Goal: Task Accomplishment & Management: Use online tool/utility

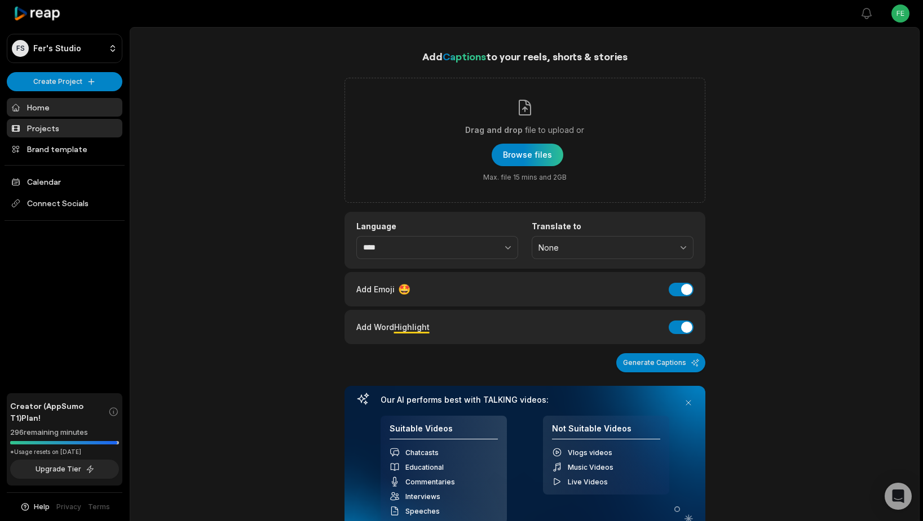
click at [42, 123] on link "Projects" at bounding box center [65, 128] width 116 height 19
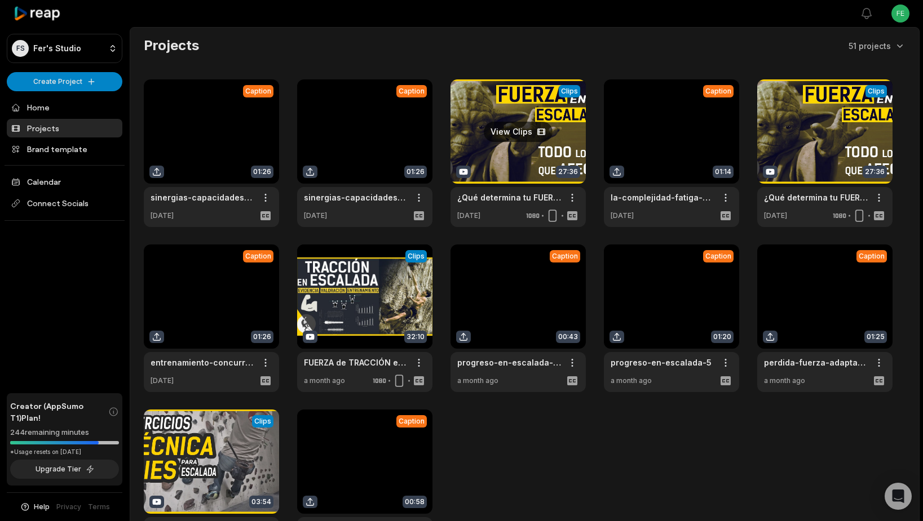
click at [541, 132] on link at bounding box center [517, 153] width 135 height 148
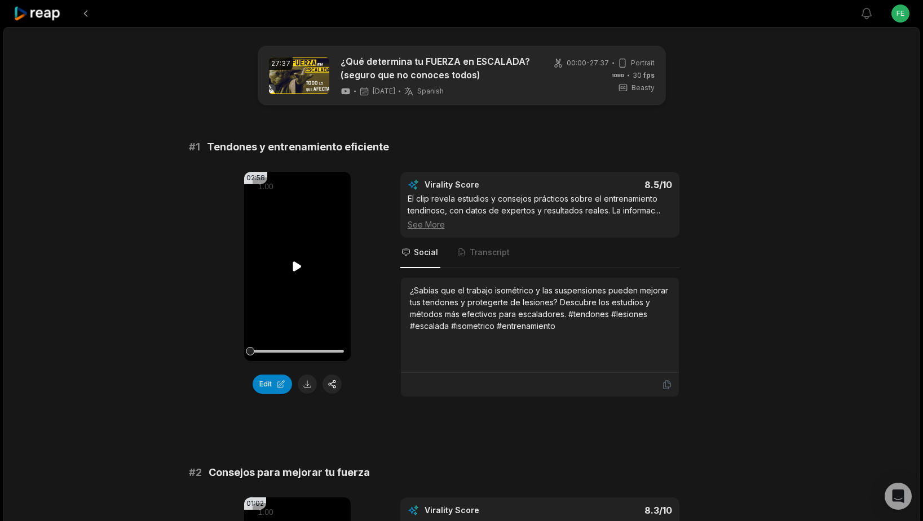
click at [298, 267] on icon at bounding box center [297, 267] width 8 height 10
